Goal: Transaction & Acquisition: Purchase product/service

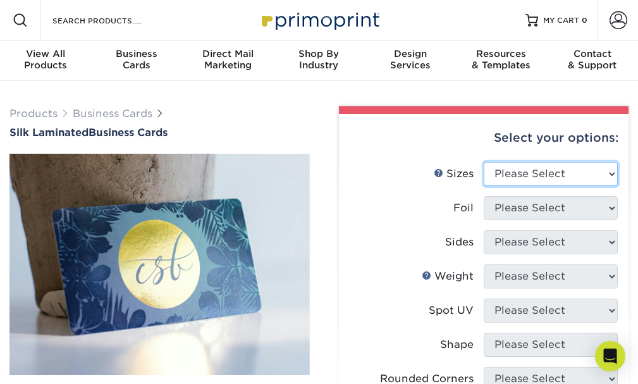
click at [608, 173] on select "Please Select 1.5" x 3.5" - Mini 1.75" x 3.5" - Mini 2" x 2" - Square 2" x 3" -…" at bounding box center [551, 174] width 134 height 24
select select "2.00x3.50"
click at [484, 162] on select "Please Select 1.5" x 3.5" - Mini 1.75" x 3.5" - Mini 2" x 2" - Square 2" x 3" -…" at bounding box center [551, 174] width 134 height 24
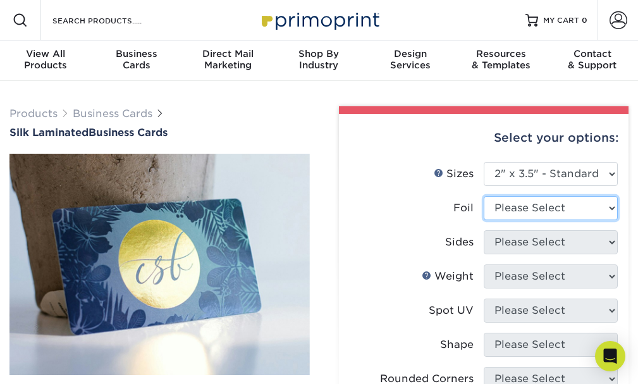
click at [607, 205] on select "Please Select Yes No" at bounding box center [551, 208] width 134 height 24
select select "1"
click at [484, 196] on select "Please Select Yes No" at bounding box center [551, 208] width 134 height 24
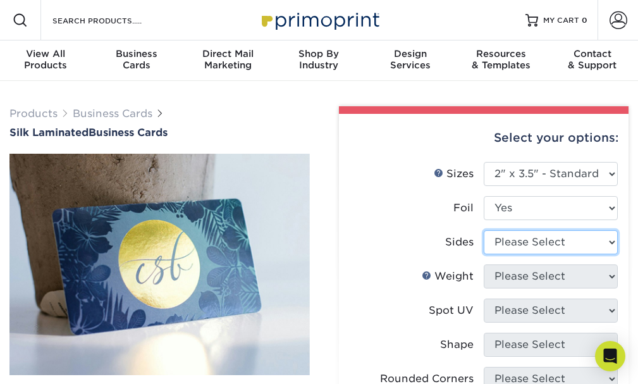
click at [564, 245] on select "Please Select Print Both Sides - Foil Both Sides Print Both Sides - Foil Front …" at bounding box center [551, 242] width 134 height 24
select select "34527644-b4fd-4ffb-9092-1318eefcd9d9"
click at [484, 230] on select "Please Select Print Both Sides - Foil Both Sides Print Both Sides - Foil Front …" at bounding box center [551, 242] width 134 height 24
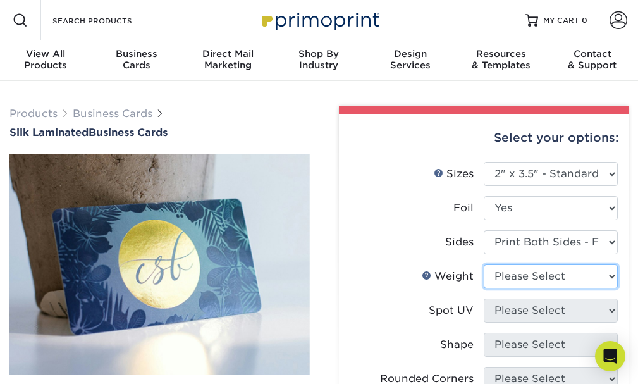
click at [585, 279] on select "Please Select 16PT" at bounding box center [551, 276] width 134 height 24
select select "16PT"
click at [484, 264] on select "Please Select 16PT" at bounding box center [551, 276] width 134 height 24
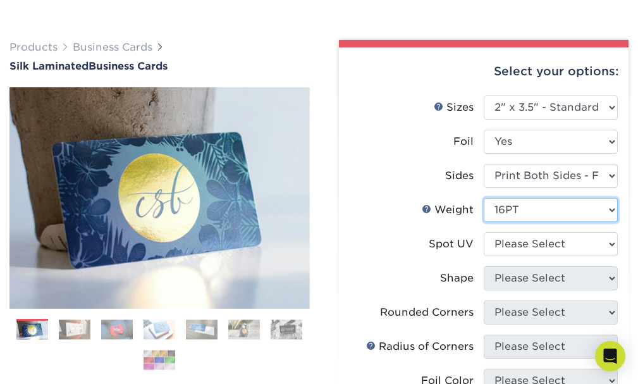
scroll to position [79, 0]
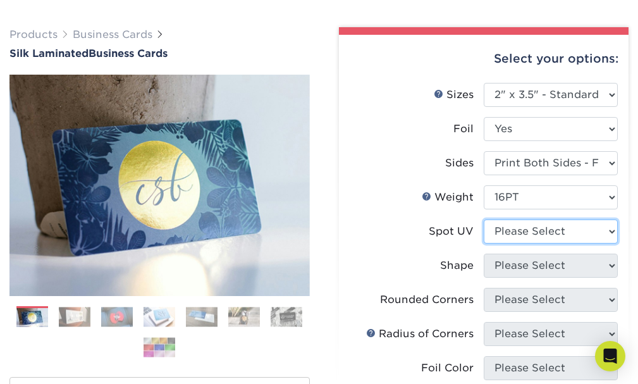
click at [589, 228] on select "Please Select No Spot UV Front and Back (Both Sides) Front Only Back Only" at bounding box center [551, 232] width 134 height 24
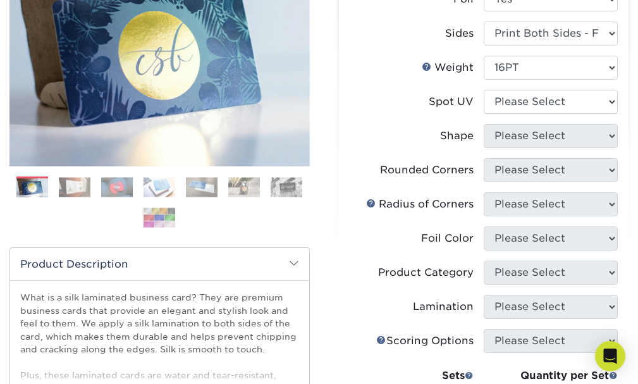
scroll to position [214, 0]
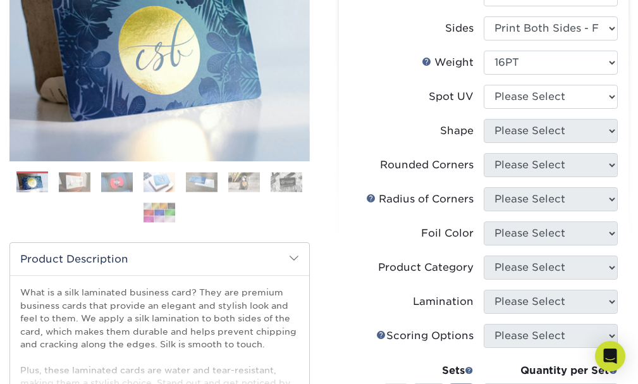
click at [590, 247] on li "Foil Color Please Select" at bounding box center [484, 238] width 269 height 34
click at [533, 97] on select "Please Select No Spot UV Front and Back (Both Sides) Front Only Back Only" at bounding box center [551, 97] width 134 height 24
select select "3"
click at [484, 85] on select "Please Select No Spot UV Front and Back (Both Sides) Front Only Back Only" at bounding box center [551, 97] width 134 height 24
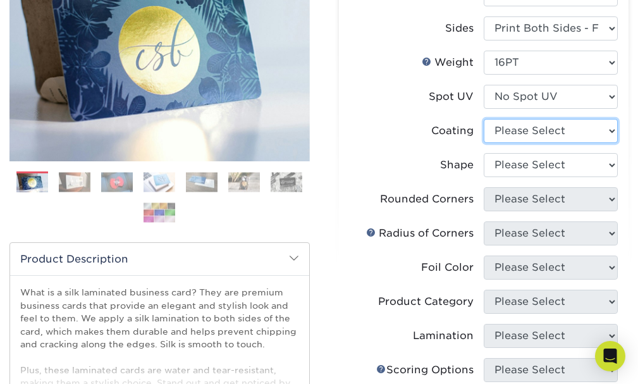
click at [611, 130] on select at bounding box center [551, 131] width 134 height 24
select select "3e7618de-abca-4bda-9f97-8b9129e913d8"
click at [484, 121] on select at bounding box center [551, 131] width 134 height 24
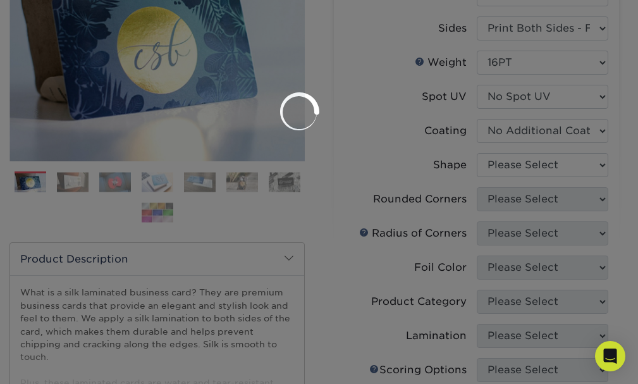
scroll to position [211, 0]
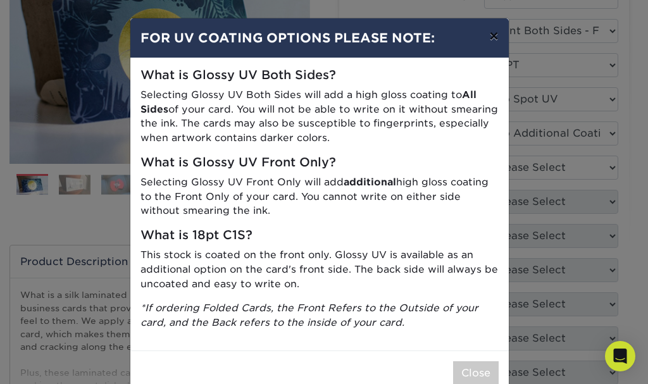
click at [487, 32] on button "×" at bounding box center [493, 35] width 29 height 35
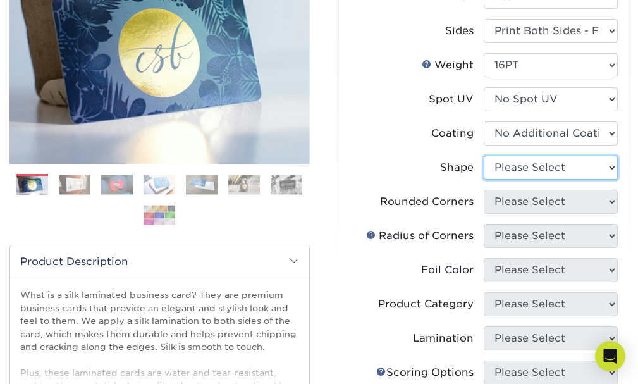
click at [611, 169] on select "Please Select Standard" at bounding box center [551, 168] width 134 height 24
select select "standard"
click at [484, 156] on select "Please Select Standard" at bounding box center [551, 168] width 134 height 24
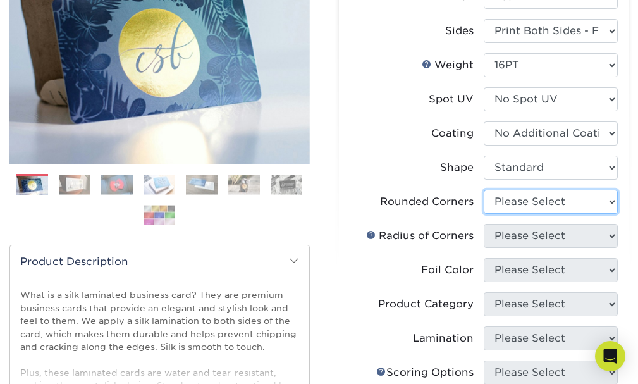
click at [609, 201] on select "Please Select Yes - Round 2 Corners Yes - Round 4 Corners No" at bounding box center [551, 202] width 134 height 24
select select "0"
click at [484, 190] on select "Please Select Yes - Round 2 Corners Yes - Round 4 Corners No" at bounding box center [551, 202] width 134 height 24
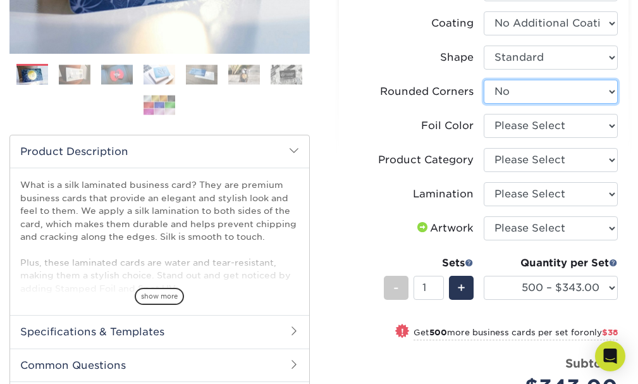
scroll to position [322, 0]
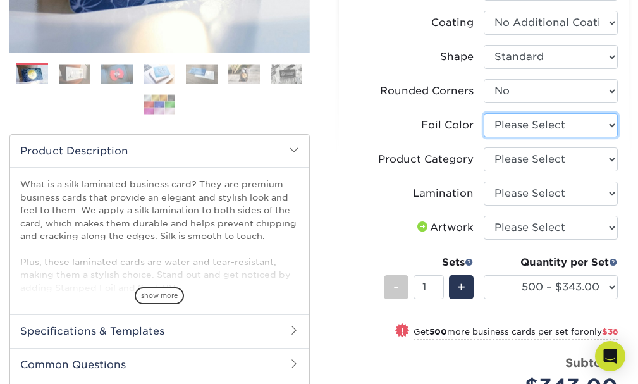
click at [606, 123] on select "Please Select Silver Foil Black Foil Blue Foil Copper Foil Gold Foil Red Foil R…" at bounding box center [551, 125] width 134 height 24
select select "acffa4a5-22f9-4585-ba3f-0adaa54b8c85"
click at [484, 113] on select "Please Select Silver Foil Black Foil Blue Foil Copper Foil Gold Foil Red Foil R…" at bounding box center [551, 125] width 134 height 24
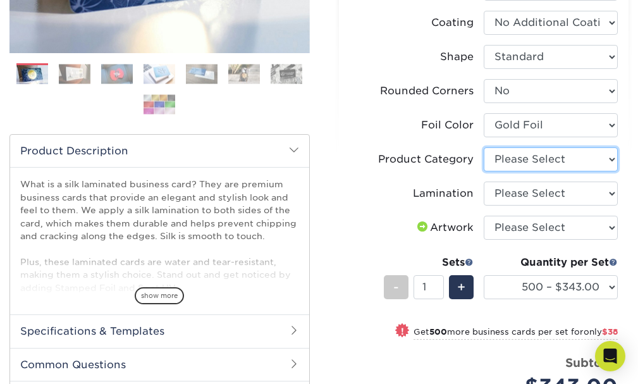
click at [612, 159] on select "Please Select Business Cards" at bounding box center [551, 159] width 134 height 24
select select "3b5148f1-0588-4f88-a218-97bcfdce65c1"
click at [484, 147] on select "Please Select Business Cards" at bounding box center [551, 159] width 134 height 24
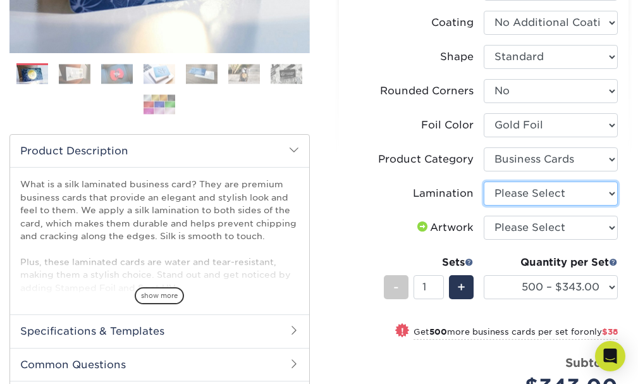
click at [609, 194] on select "Please Select Silk" at bounding box center [551, 194] width 134 height 24
select select "ccacb42f-45f7-42d3-bbd3-7c8421cf37f0"
click at [484, 182] on select "Please Select Silk" at bounding box center [551, 194] width 134 height 24
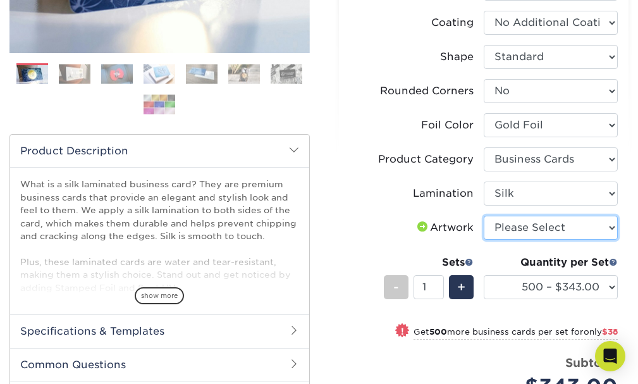
click at [609, 225] on select "Please Select I will upload files I need a design - $100" at bounding box center [551, 228] width 134 height 24
select select "upload"
click at [484, 216] on select "Please Select I will upload files I need a design - $100" at bounding box center [551, 228] width 134 height 24
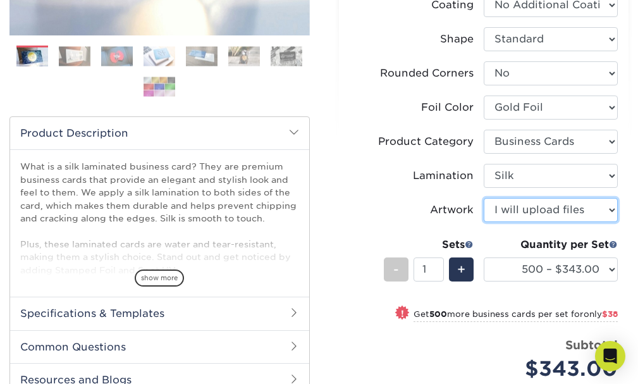
scroll to position [342, 0]
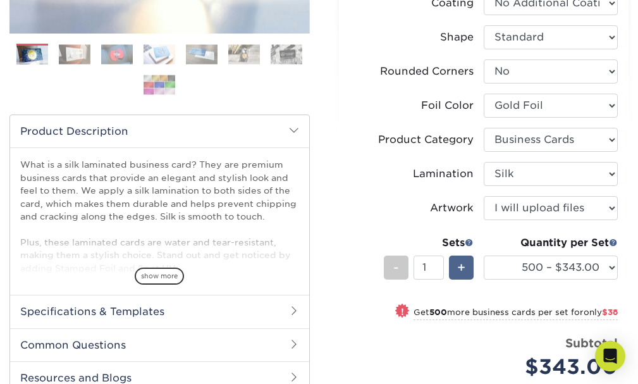
click at [464, 267] on span "+" at bounding box center [461, 267] width 8 height 19
type input "2"
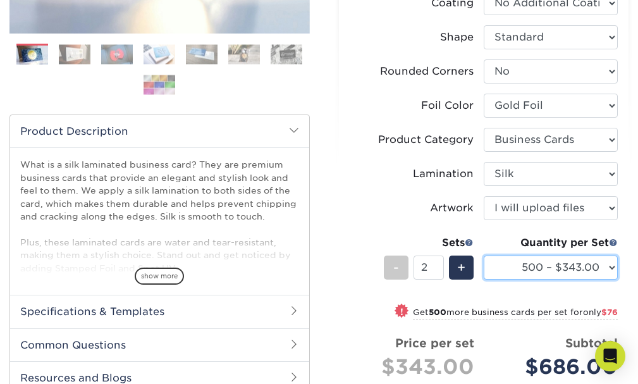
click at [520, 273] on select "500 – $343.00 1000 – $381.00 2500 – $886.00 5000 – $1659.00" at bounding box center [551, 268] width 134 height 24
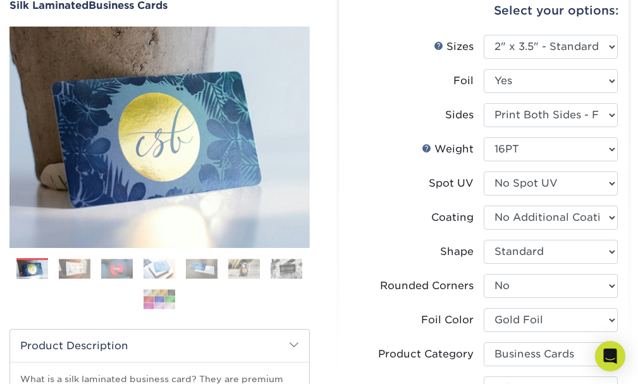
scroll to position [0, 0]
